Goal: Information Seeking & Learning: Compare options

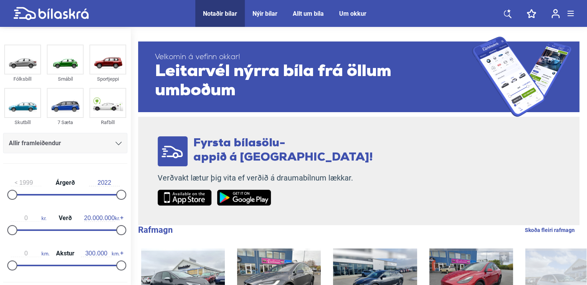
scroll to position [38, 0]
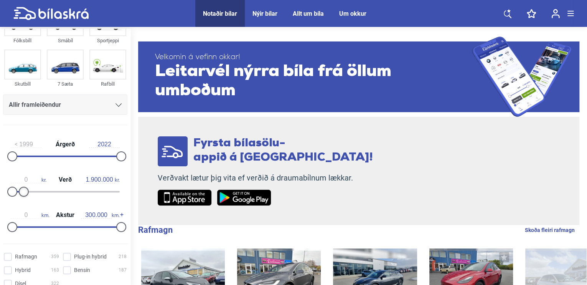
type input "1.800.000"
drag, startPoint x: 120, startPoint y: 191, endPoint x: 23, endPoint y: 199, distance: 96.9
click at [23, 199] on div "0 kr. Verð 1.800.000 kr." at bounding box center [65, 183] width 124 height 35
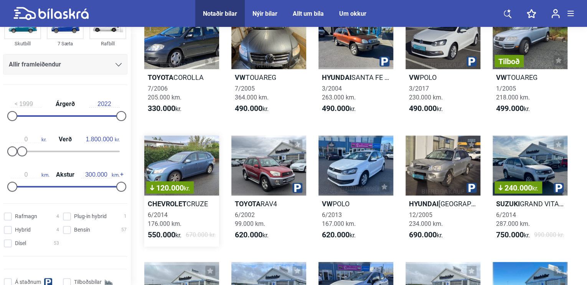
scroll to position [77, 0]
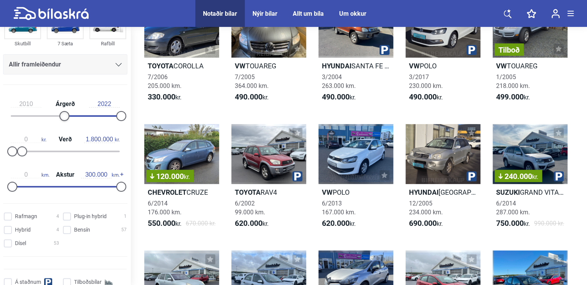
drag, startPoint x: 13, startPoint y: 114, endPoint x: 63, endPoint y: 119, distance: 50.1
click at [63, 119] on div at bounding box center [64, 116] width 10 height 10
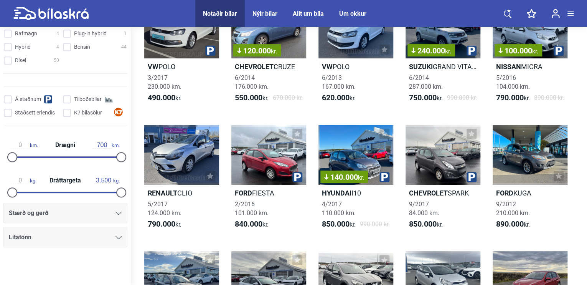
scroll to position [77, 0]
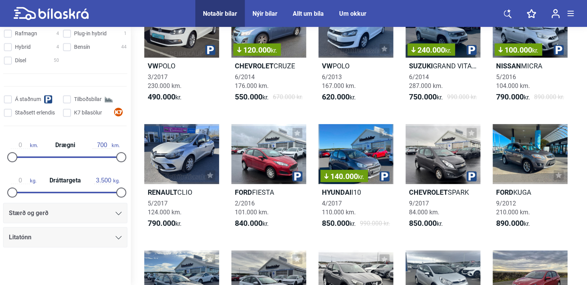
click at [115, 212] on icon at bounding box center [118, 212] width 6 height 3
click at [115, 214] on icon at bounding box center [118, 212] width 6 height 3
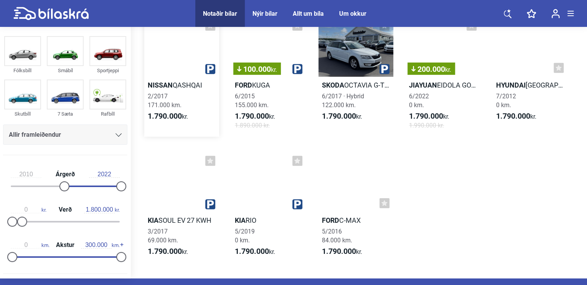
scroll to position [2608, 0]
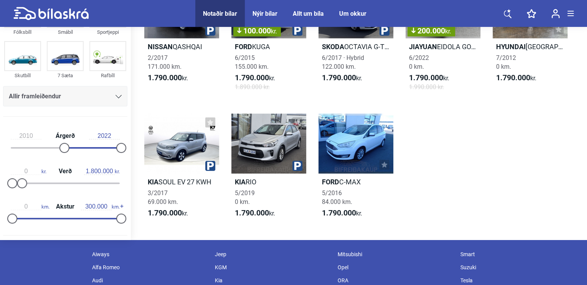
type input "1999"
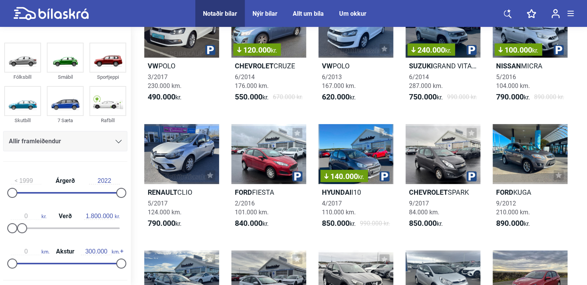
type input "20.000.000"
